Goal: Use online tool/utility: Utilize a website feature to perform a specific function

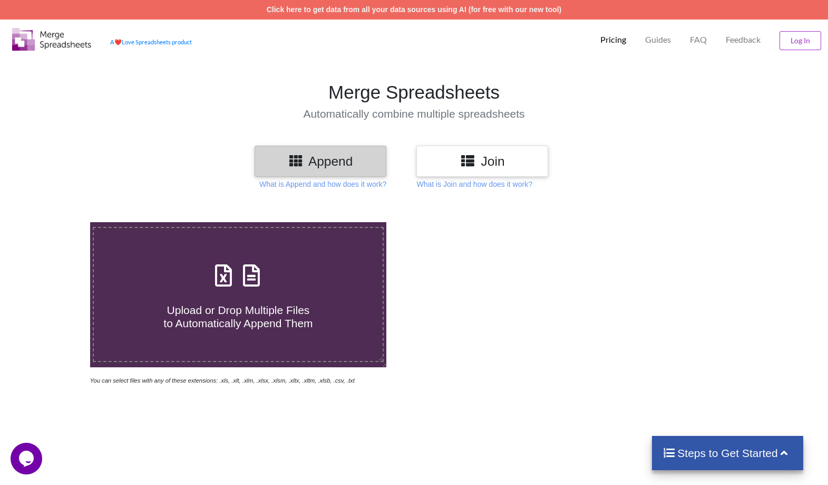
click at [223, 259] on icon at bounding box center [223, 270] width 26 height 22
click at [57, 222] on input "Upload or Drop Multiple Files to Automatically Append Them" at bounding box center [57, 222] width 0 height 0
type input "C:\fakepath\OBJECT_1758109863634.xlsx"
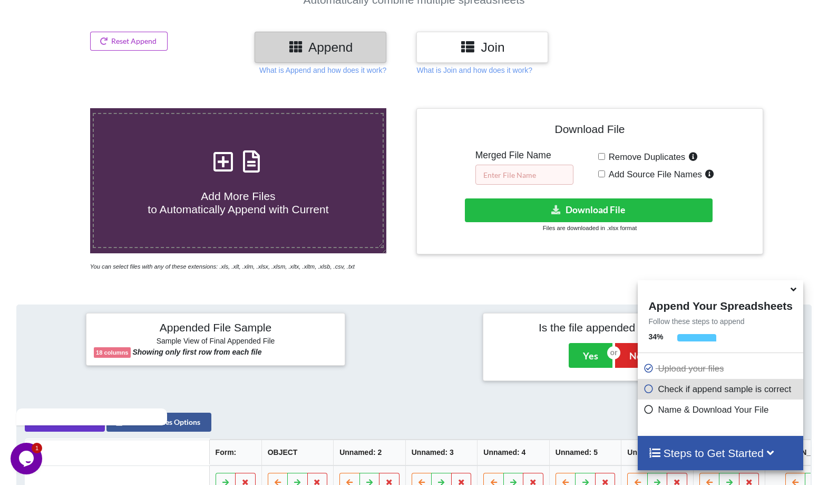
click at [507, 164] on input "text" at bounding box center [525, 174] width 98 height 20
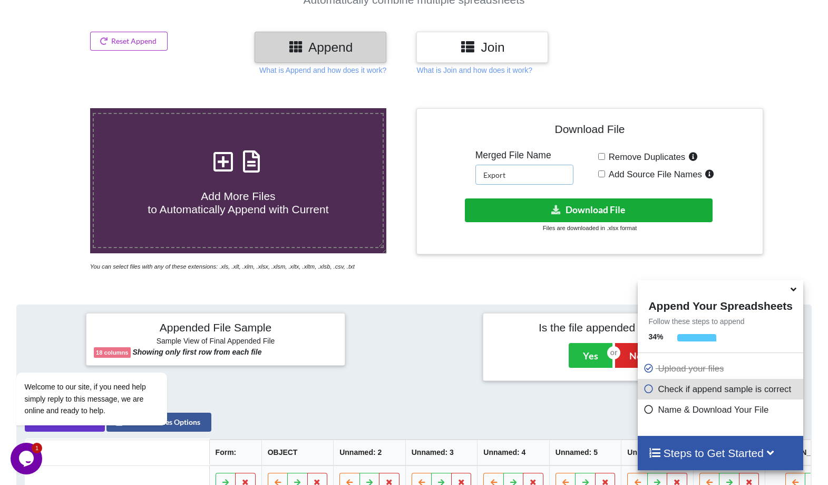
type input "Export"
click at [564, 198] on button "Download File" at bounding box center [589, 210] width 248 height 24
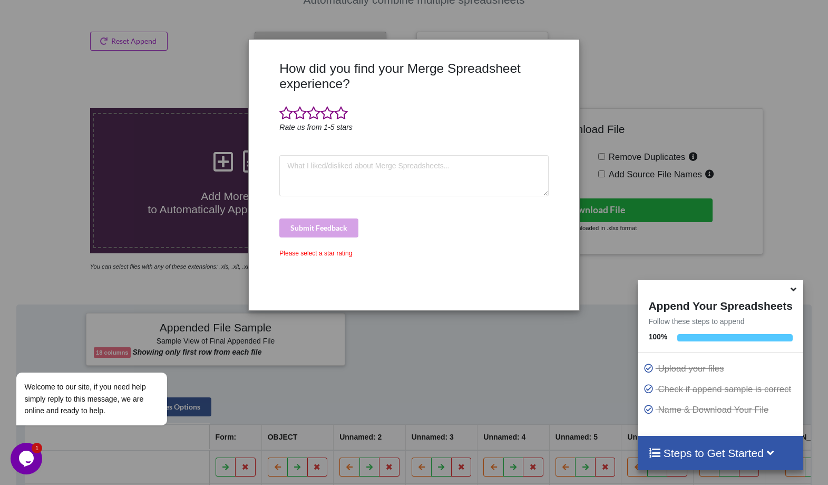
click at [650, 123] on div "How did you find your Merge Spreadsheet experience? Rate us from 1-5 stars Subm…" at bounding box center [414, 242] width 828 height 485
click at [710, 456] on h4 "Steps to Get Started" at bounding box center [720, 452] width 144 height 13
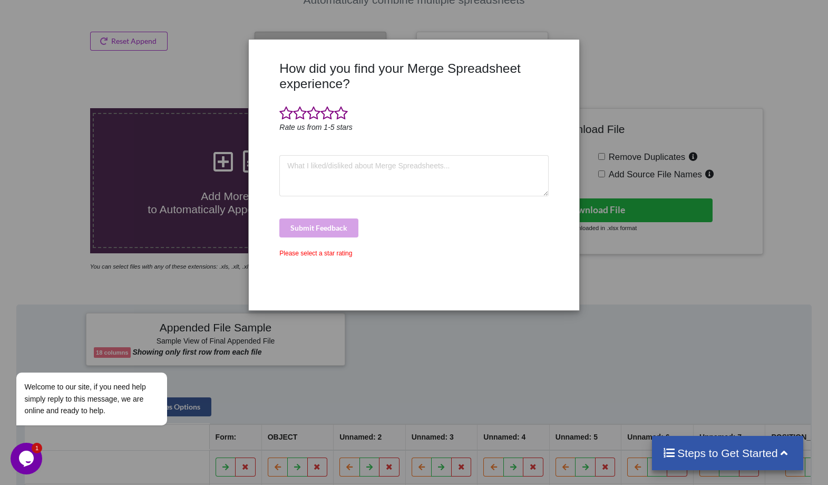
click at [686, 458] on h4 "Steps to Get Started" at bounding box center [728, 452] width 130 height 13
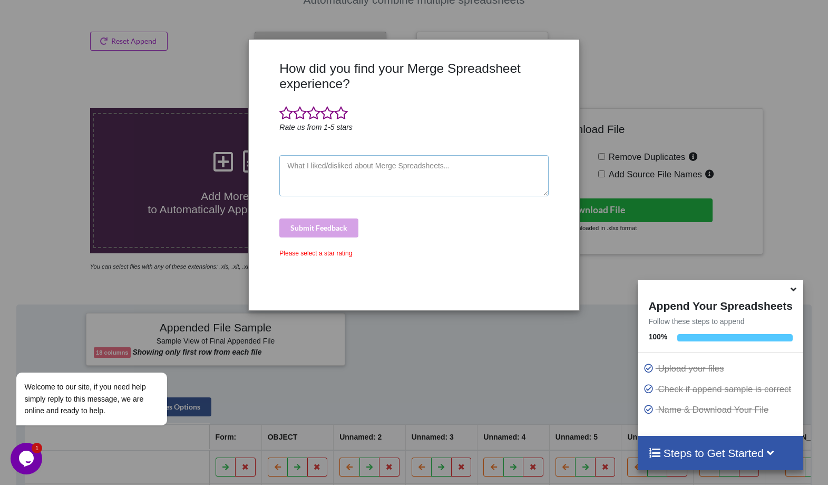
click at [342, 170] on textarea at bounding box center [413, 175] width 269 height 41
type textarea "x"
click at [299, 228] on div "Submit Feedback" at bounding box center [413, 227] width 269 height 19
click at [293, 113] on span at bounding box center [286, 113] width 14 height 15
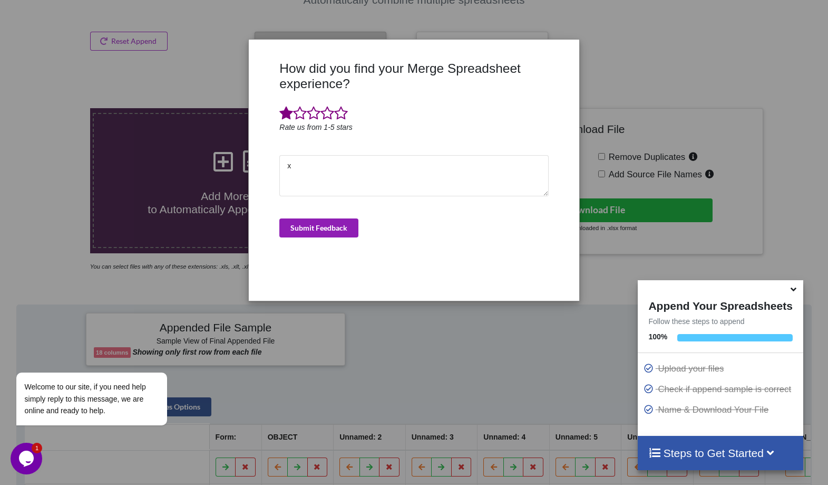
click at [305, 225] on button "Submit Feedback" at bounding box center [318, 227] width 79 height 19
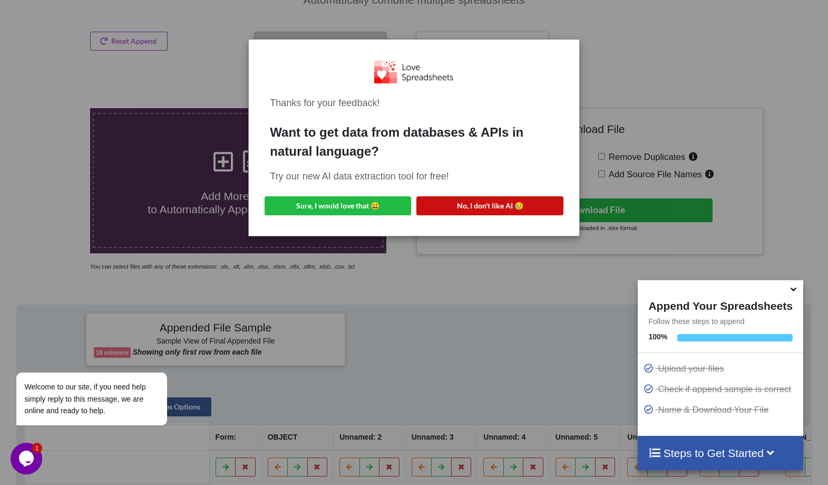
click at [489, 205] on button "No, I don't like AI 😥" at bounding box center [490, 205] width 147 height 19
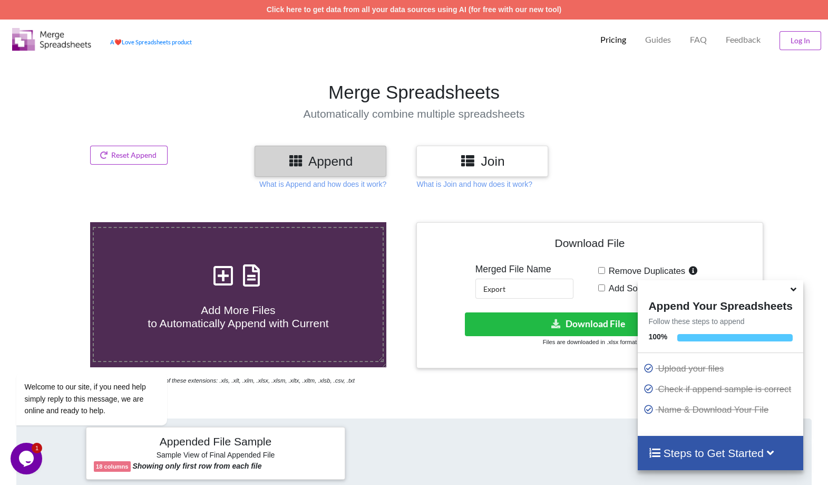
click at [220, 259] on icon at bounding box center [223, 270] width 26 height 22
click at [57, 222] on input "Add More Files to Automatically Append with Current" at bounding box center [57, 222] width 0 height 0
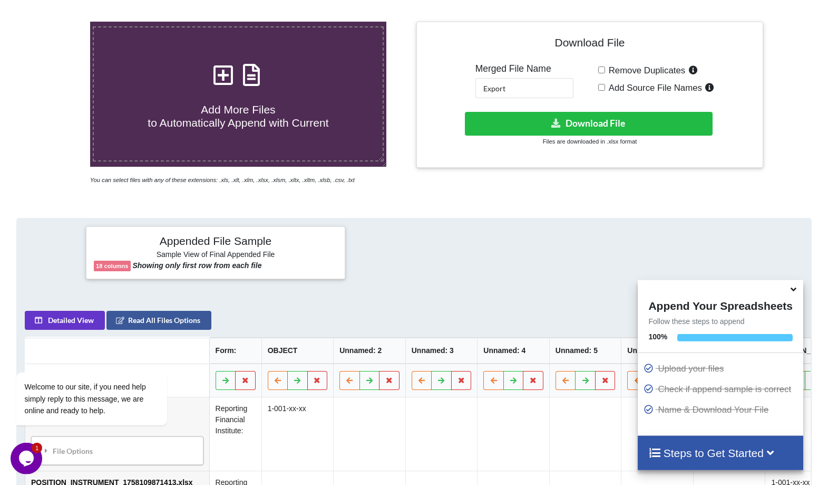
scroll to position [269, 0]
